Goal: Information Seeking & Learning: Learn about a topic

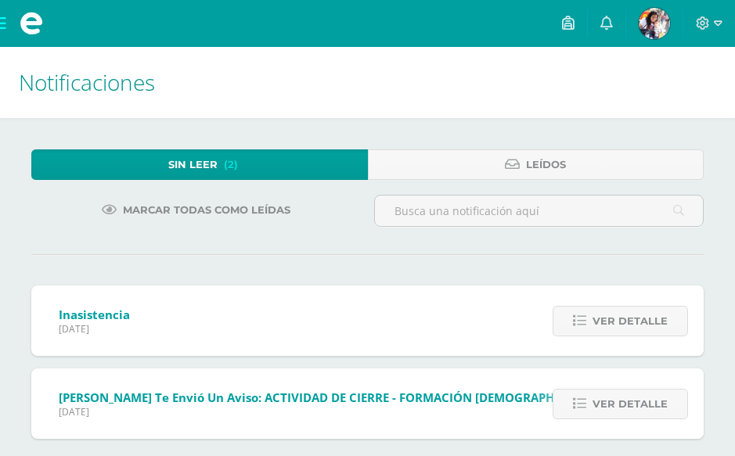
scroll to position [14, 0]
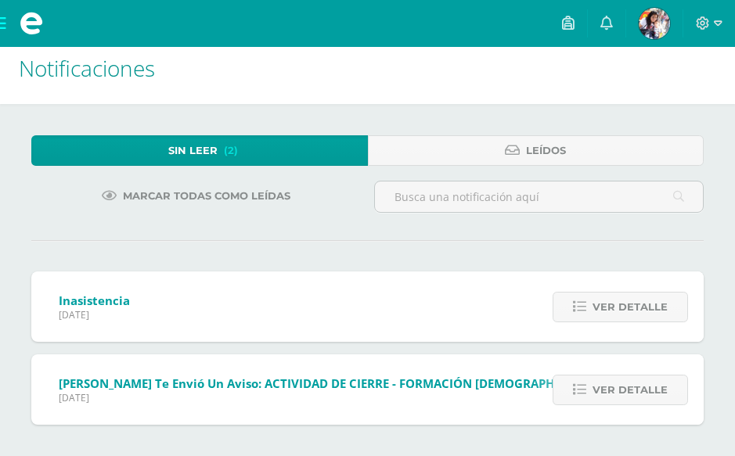
click at [204, 151] on span "Sin leer" at bounding box center [192, 150] width 49 height 29
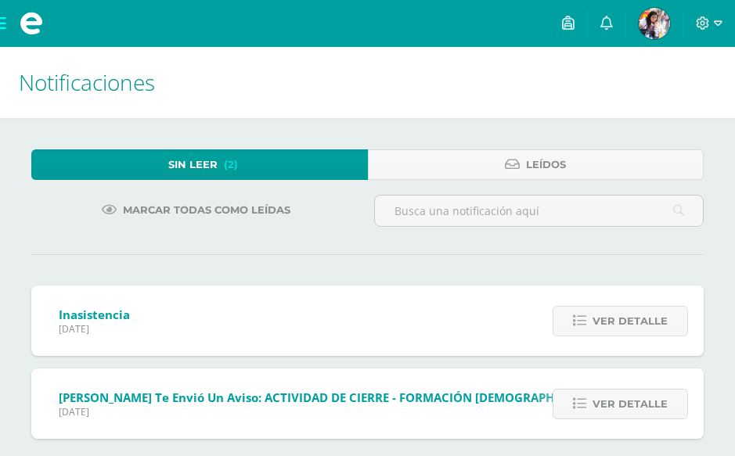
scroll to position [14, 0]
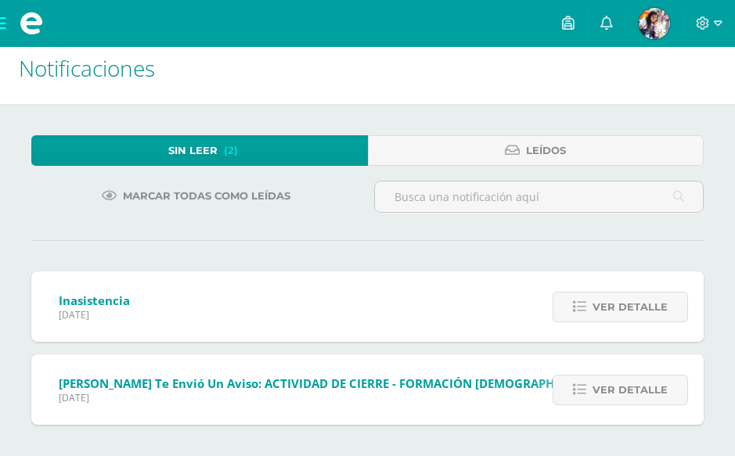
click at [239, 382] on span "[PERSON_NAME] te envió un aviso: ACTIVIDAD DE CIERRE - FORMACIÓN [DEMOGRAPHIC_D…" at bounding box center [332, 384] width 547 height 16
click at [647, 388] on span "Ver detalle" at bounding box center [630, 390] width 75 height 29
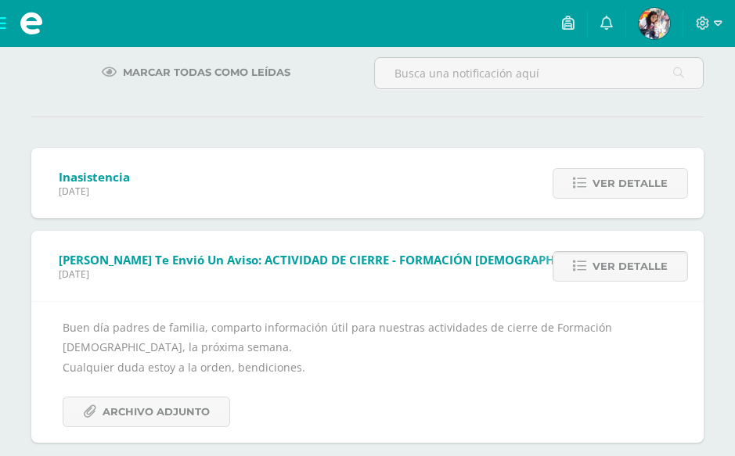
scroll to position [156, 0]
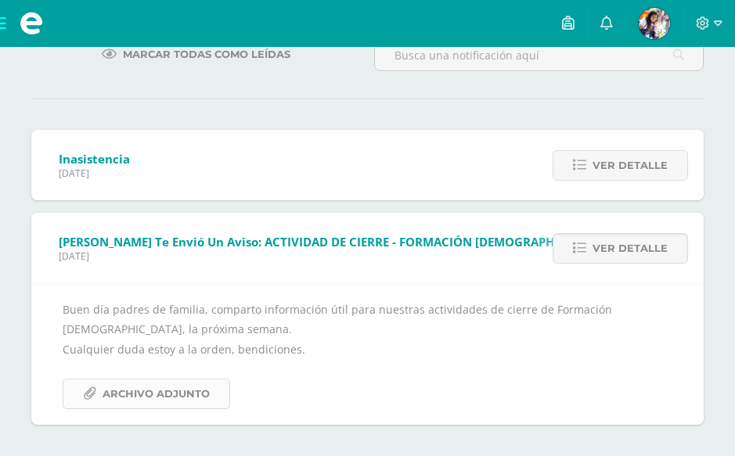
click at [163, 395] on span "Archivo Adjunto" at bounding box center [156, 394] width 107 height 29
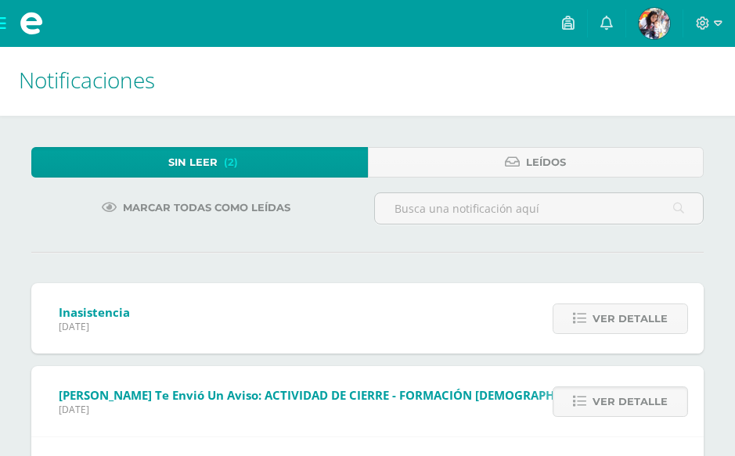
scroll to position [0, 0]
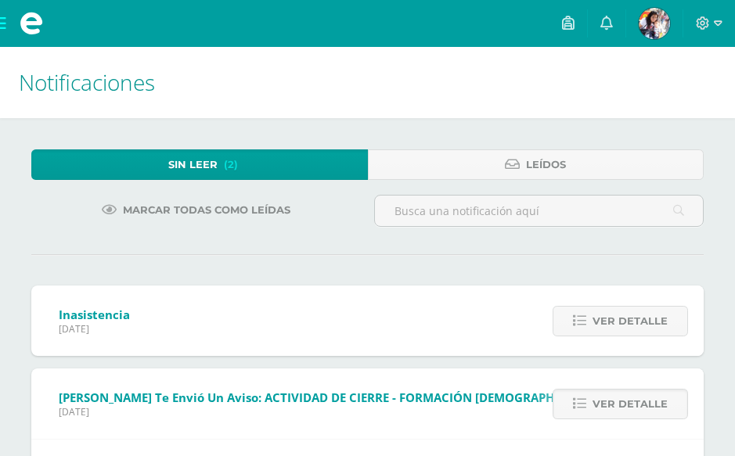
click at [191, 164] on span "Sin leer" at bounding box center [192, 164] width 49 height 29
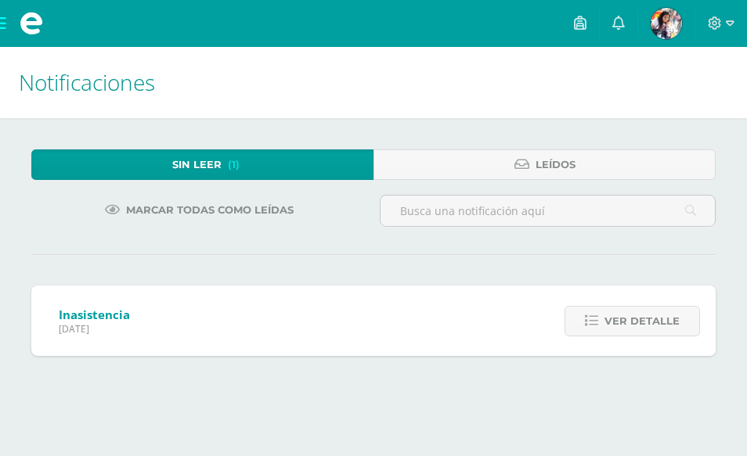
click at [196, 167] on span "Sin leer" at bounding box center [196, 164] width 49 height 29
click at [622, 26] on icon at bounding box center [618, 23] width 13 height 14
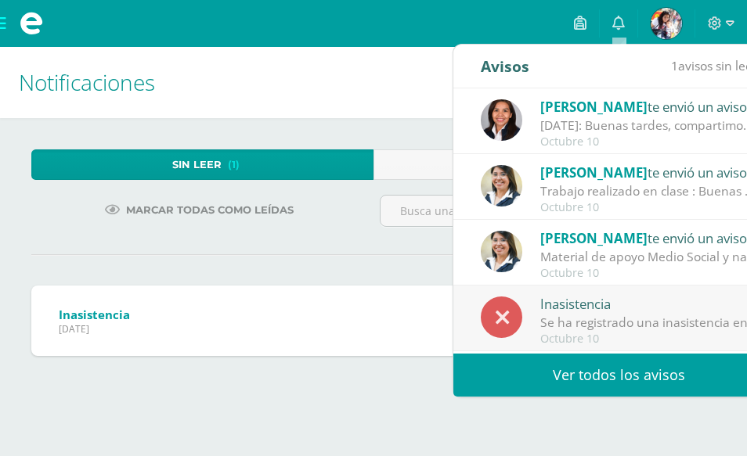
click at [297, 235] on div "Marcar todas como leídas" at bounding box center [199, 217] width 348 height 45
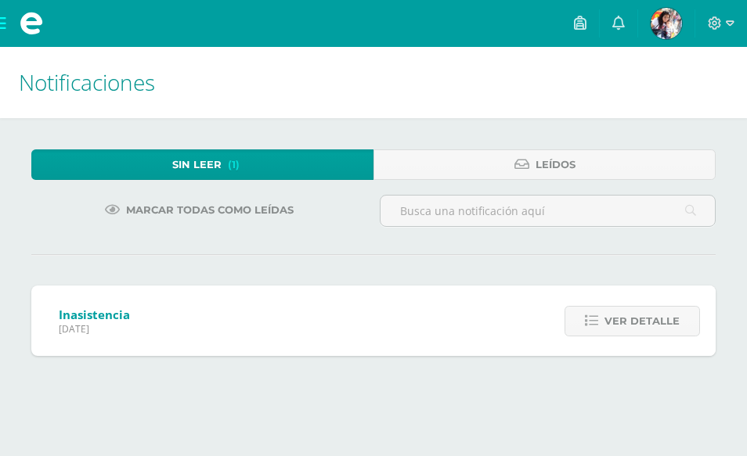
click at [230, 315] on div "Inasistencia Viernes 10 de Octubre de 2025 Ver detalle Se ha registrado una ina…" at bounding box center [373, 321] width 684 height 70
click at [605, 326] on link "Ver detalle" at bounding box center [631, 321] width 135 height 31
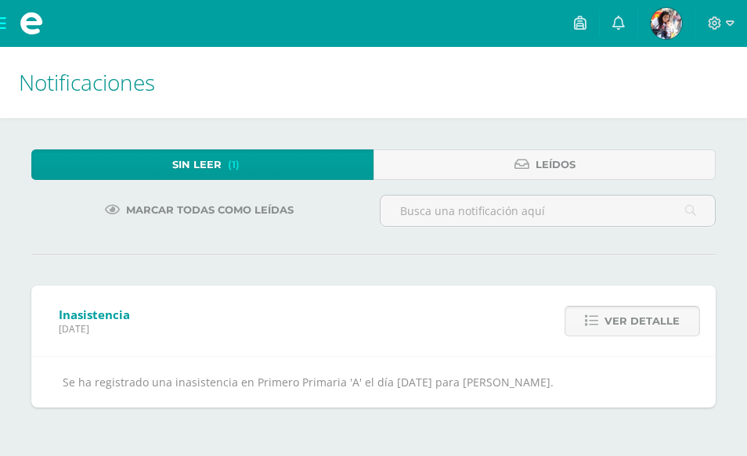
drag, startPoint x: 605, startPoint y: 326, endPoint x: 587, endPoint y: 326, distance: 18.0
click at [605, 326] on link "Ver detalle" at bounding box center [631, 321] width 135 height 31
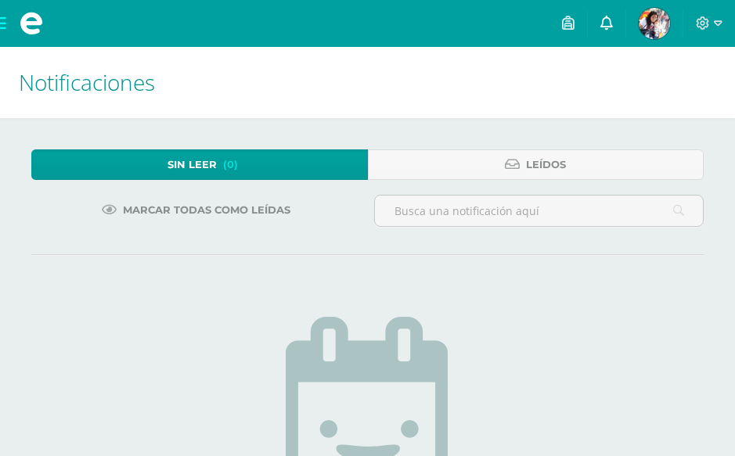
click at [615, 13] on link at bounding box center [607, 23] width 38 height 47
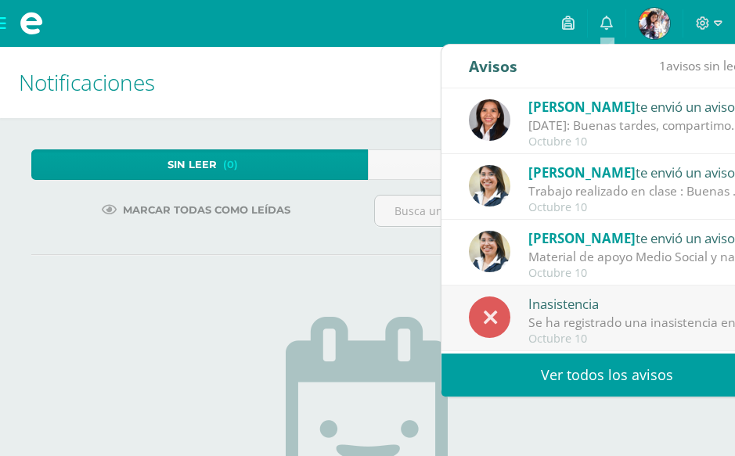
click at [604, 269] on div "Octubre 10" at bounding box center [637, 273] width 218 height 13
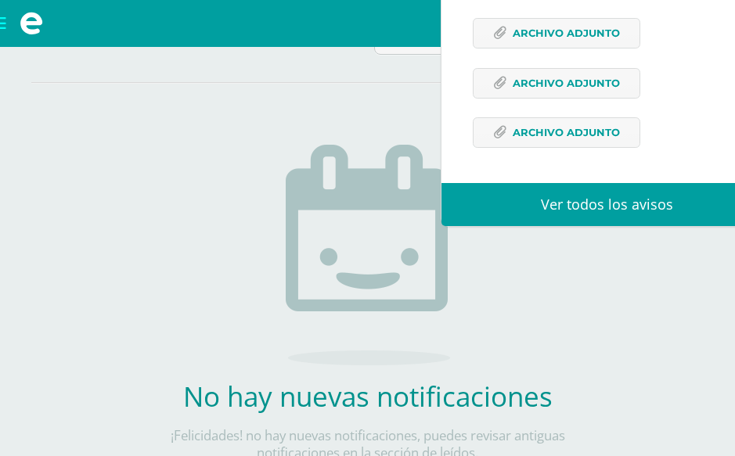
scroll to position [259, 0]
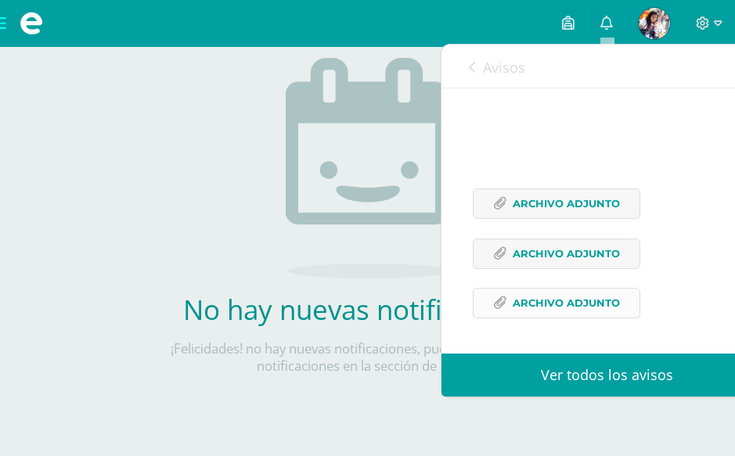
click at [564, 310] on span "Archivo Adjunto" at bounding box center [566, 303] width 107 height 29
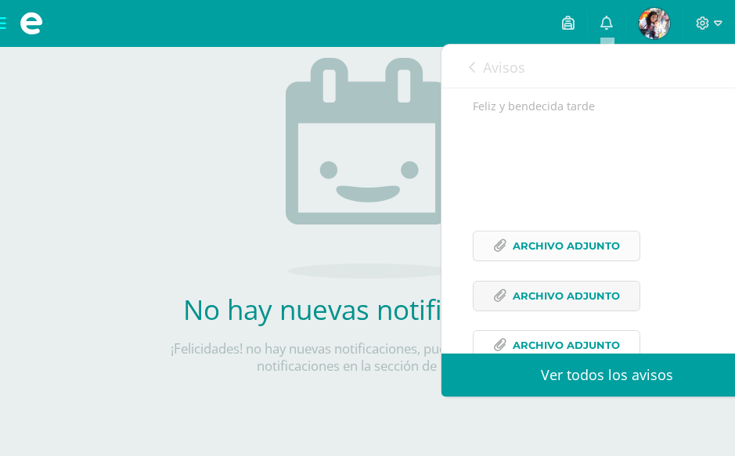
scroll to position [343, 0]
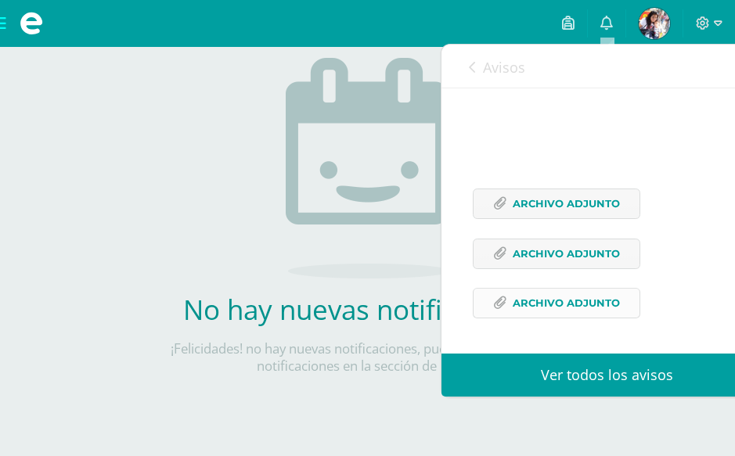
click at [557, 296] on span "Archivo Adjunto" at bounding box center [566, 303] width 107 height 29
click at [593, 261] on span "Archivo Adjunto" at bounding box center [566, 254] width 107 height 29
click at [526, 203] on span "Archivo Adjunto" at bounding box center [566, 203] width 107 height 29
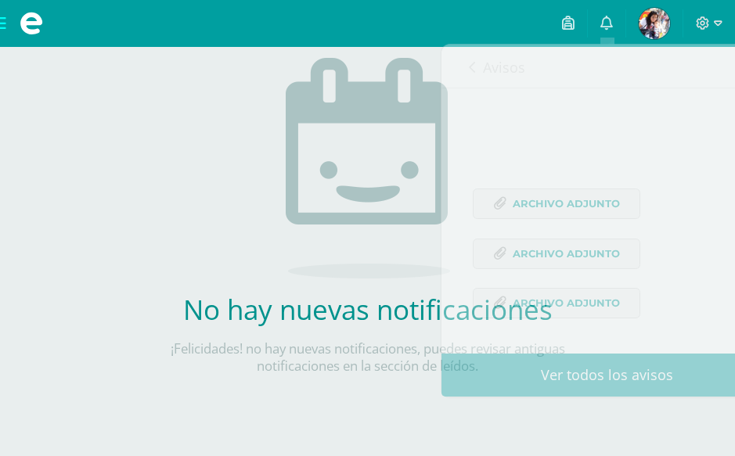
click at [171, 187] on div "No hay nuevas notificaciones ¡Felicidades! no hay nuevas notificaciones, puedes…" at bounding box center [368, 226] width 462 height 398
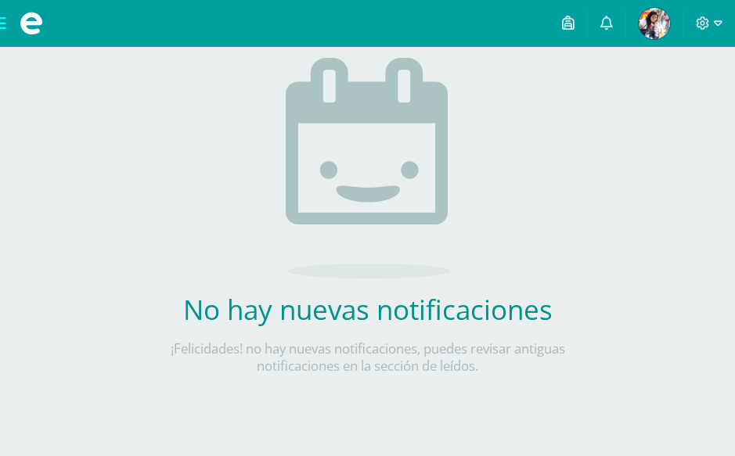
scroll to position [0, 0]
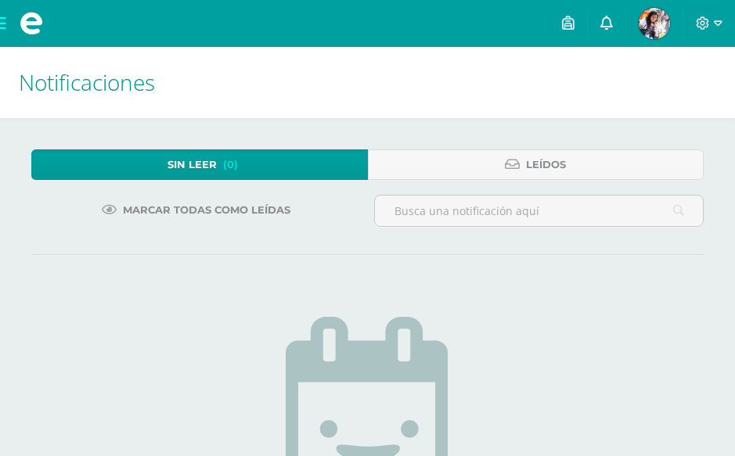
click at [614, 20] on link at bounding box center [607, 23] width 38 height 47
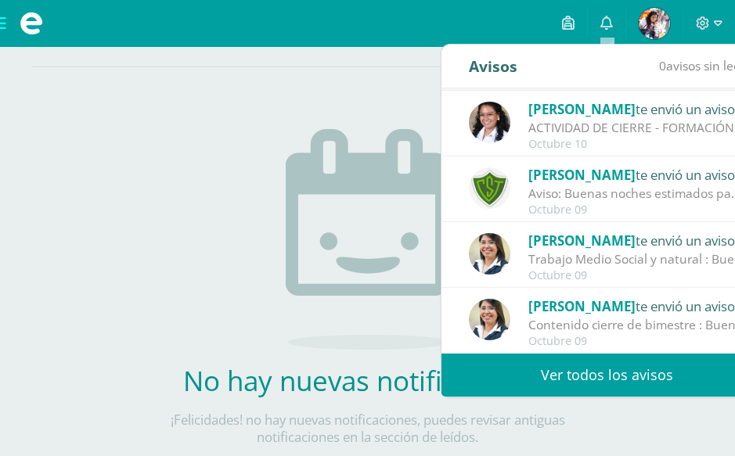
scroll to position [259, 0]
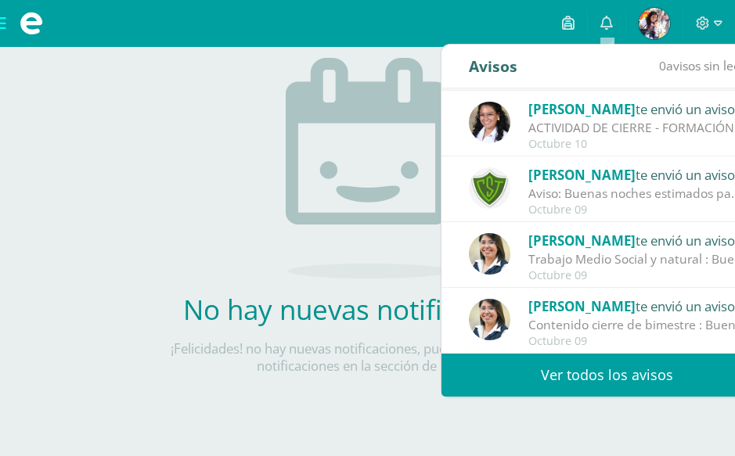
click at [604, 376] on link "Ver todos los avisos" at bounding box center [606, 375] width 331 height 43
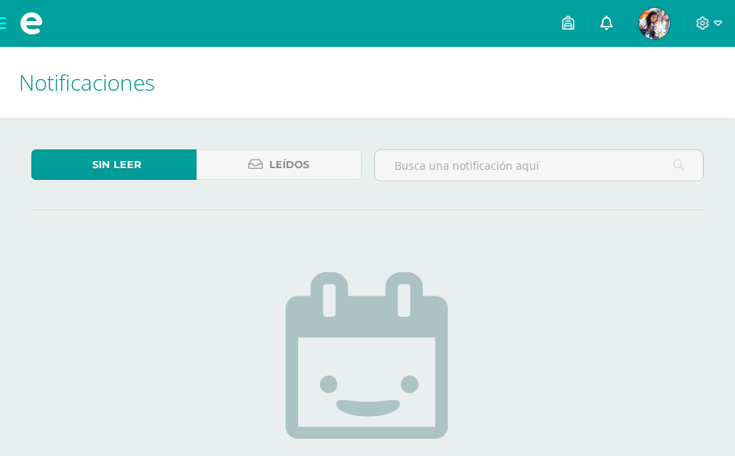
click at [609, 30] on span at bounding box center [606, 23] width 13 height 17
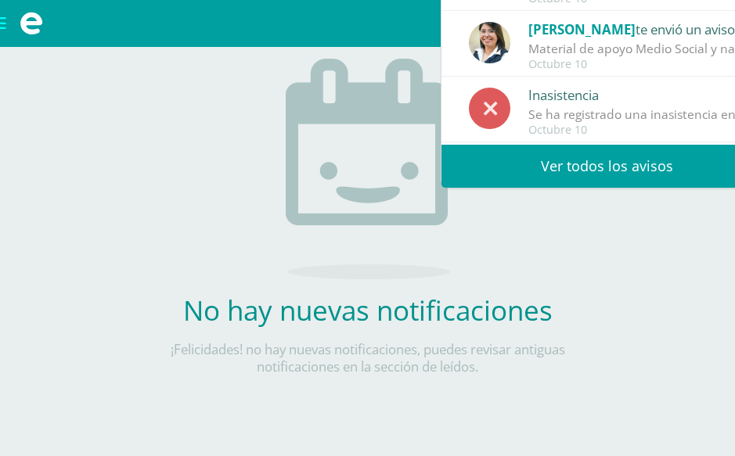
scroll to position [214, 0]
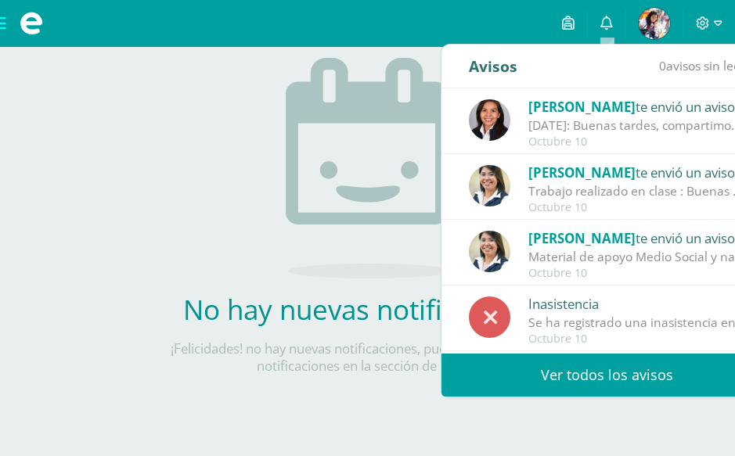
click at [628, 368] on link "Ver todos los avisos" at bounding box center [606, 375] width 331 height 43
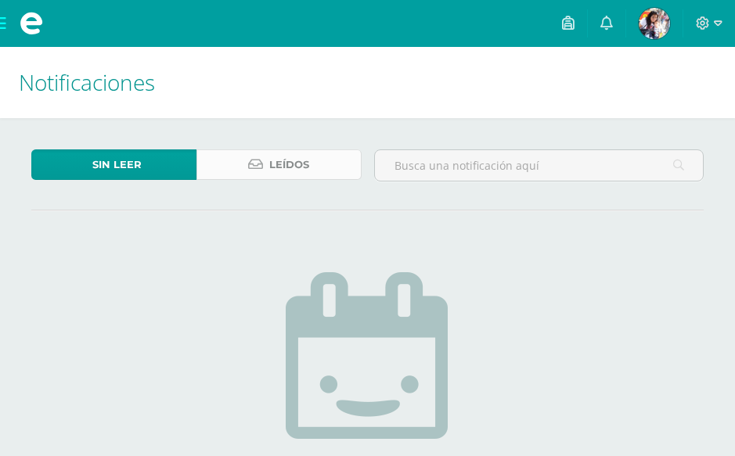
click at [276, 171] on span "Leídos" at bounding box center [289, 164] width 40 height 29
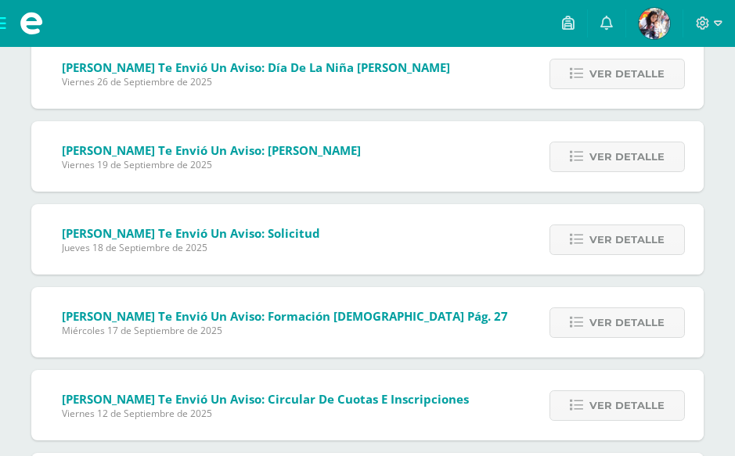
scroll to position [1911, 0]
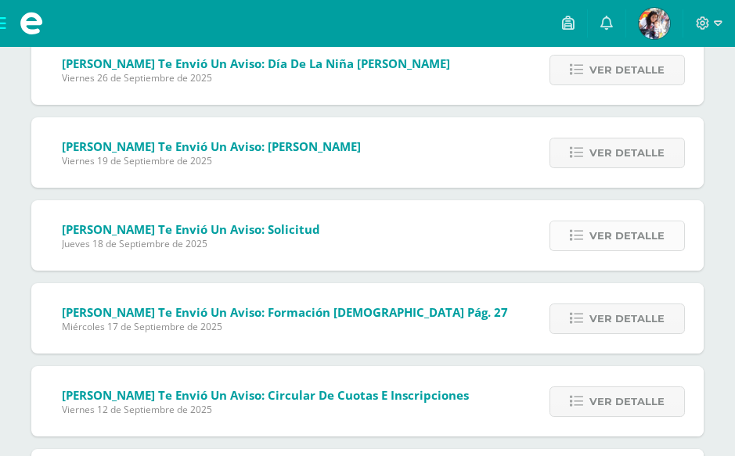
click at [603, 245] on span "Ver detalle" at bounding box center [626, 236] width 75 height 29
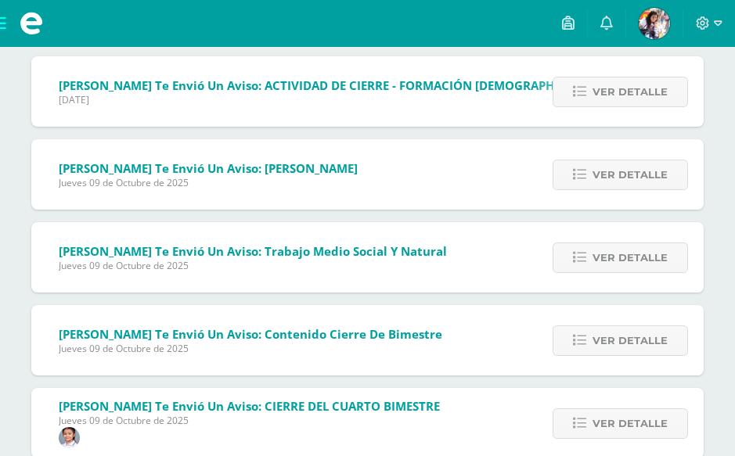
scroll to position [564, 0]
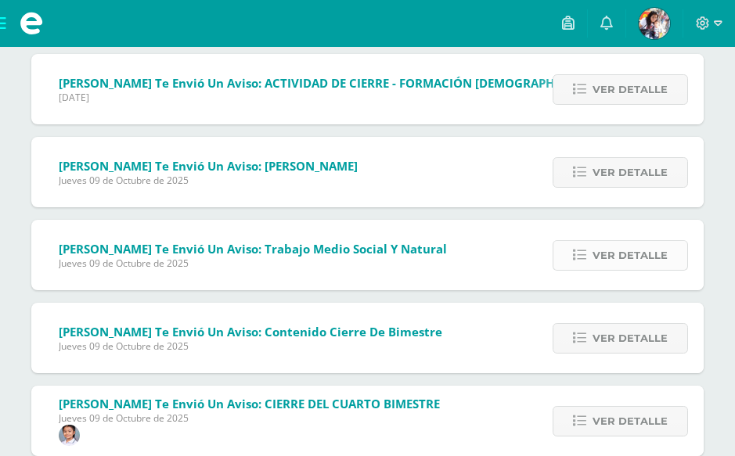
click at [614, 252] on span "Ver detalle" at bounding box center [630, 255] width 75 height 29
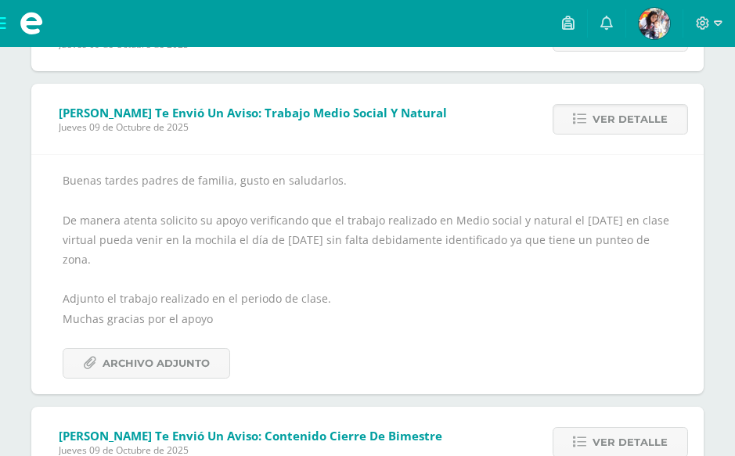
scroll to position [751, 0]
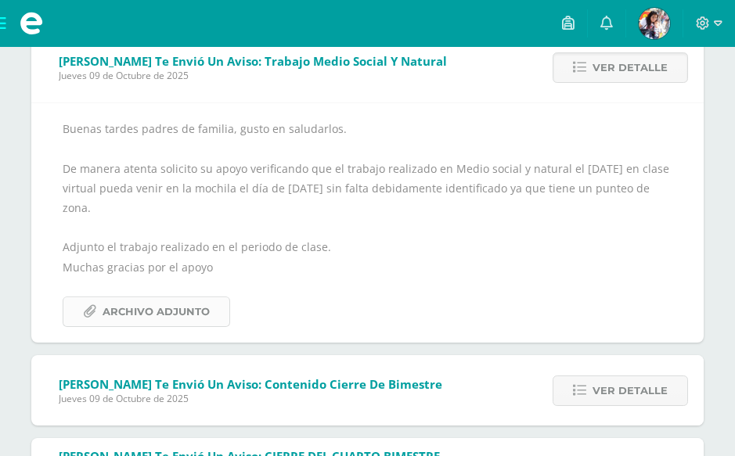
click at [151, 315] on span "Archivo Adjunto" at bounding box center [156, 311] width 107 height 29
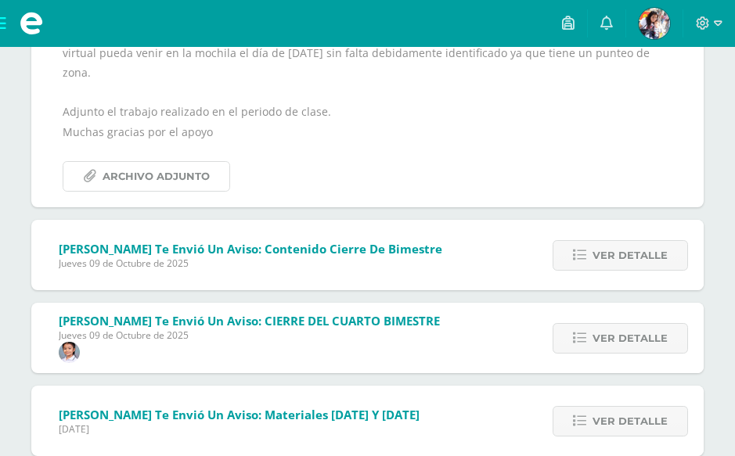
scroll to position [845, 0]
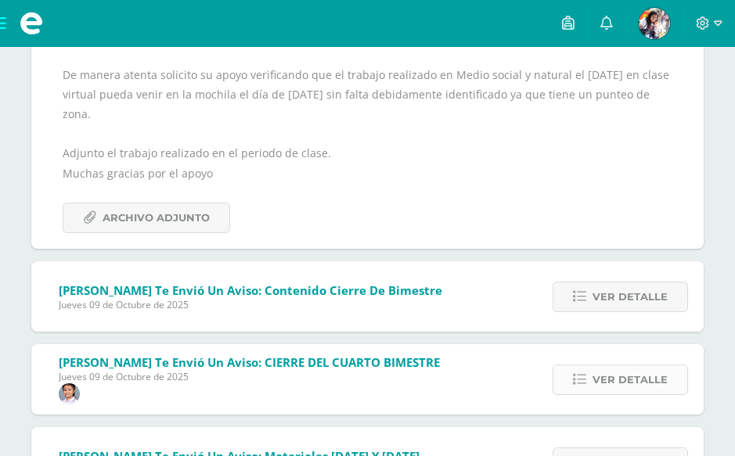
click at [613, 385] on span "Ver detalle" at bounding box center [630, 380] width 75 height 29
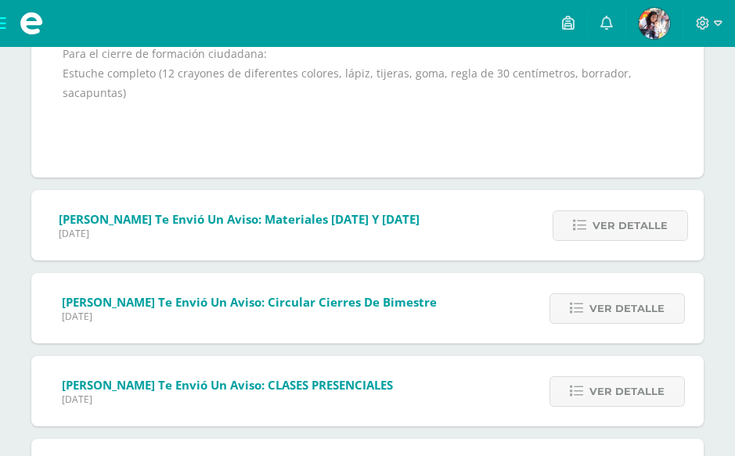
scroll to position [1409, 0]
